Goal: Information Seeking & Learning: Learn about a topic

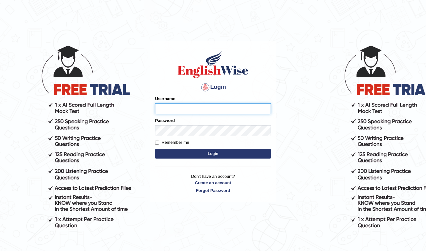
type input "Daaas"
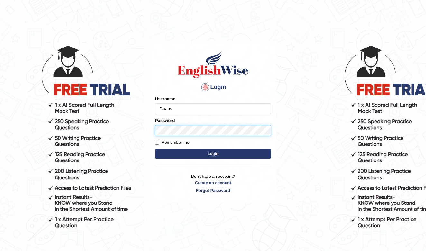
click at [213, 154] on button "Login" at bounding box center [213, 154] width 116 height 10
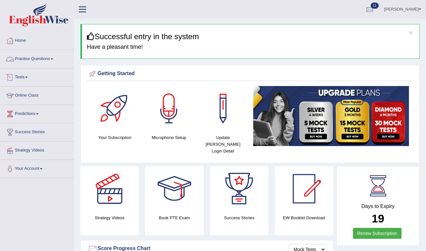
click at [27, 59] on link "Practice Questions" at bounding box center [36, 58] width 73 height 16
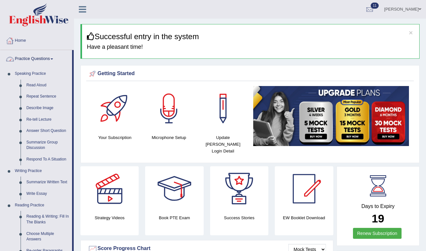
click at [27, 45] on link "Home" at bounding box center [36, 40] width 73 height 16
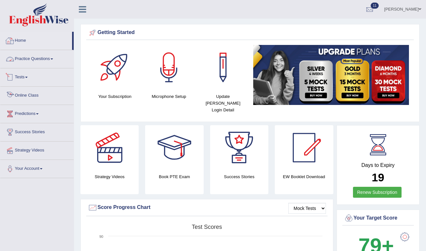
click at [31, 99] on link "Online Class" at bounding box center [36, 95] width 73 height 16
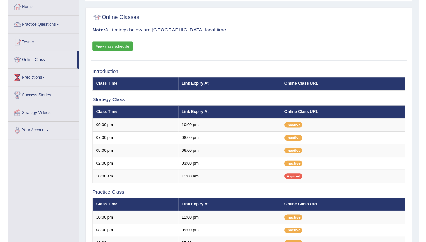
scroll to position [35, 0]
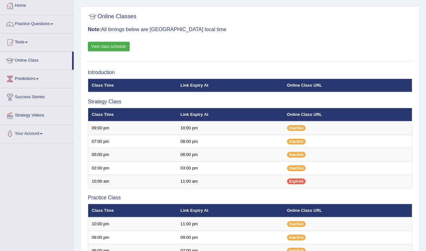
click at [109, 49] on link "View class schedule" at bounding box center [109, 47] width 42 height 10
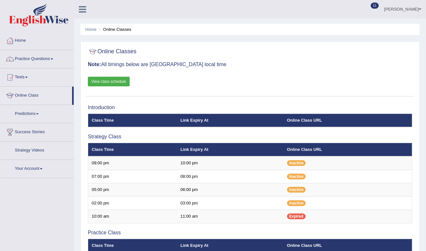
scroll to position [35, 0]
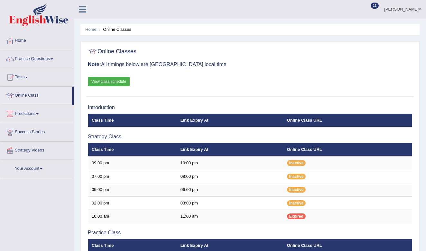
scroll to position [35, 0]
